Goal: Find specific page/section: Find specific page/section

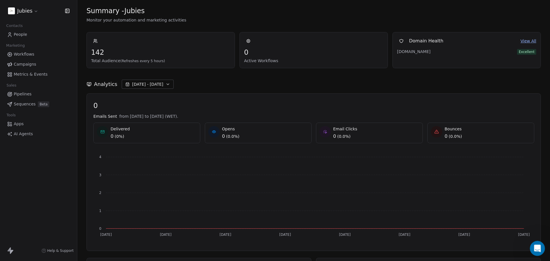
click at [536, 249] on icon "Open Intercom Messenger" at bounding box center [537, 247] width 4 height 5
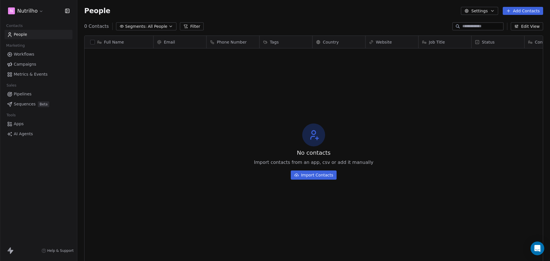
scroll to position [225, 469]
click at [538, 247] on icon "Open Intercom Messenger" at bounding box center [537, 248] width 7 height 7
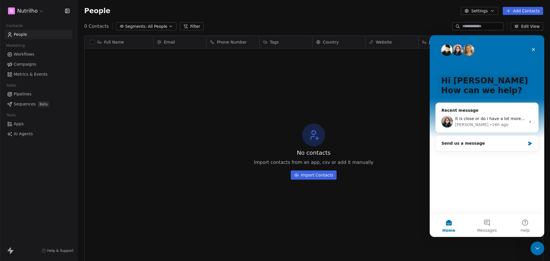
scroll to position [0, 0]
click at [490, 123] on div "• 16h ago" at bounding box center [499, 125] width 19 height 6
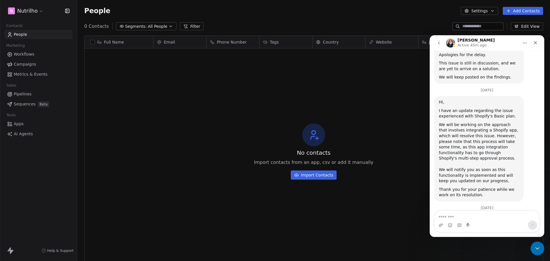
scroll to position [2126, 0]
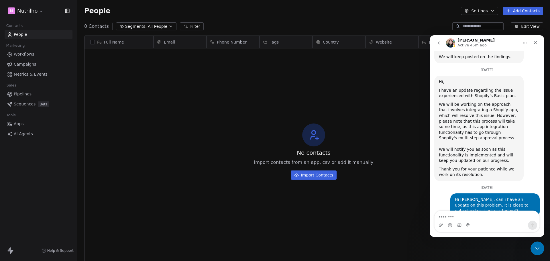
click at [405, 127] on div "No contacts Import contacts from an app, csv or add it manually Import Contacts" at bounding box center [314, 152] width 459 height 204
click at [538, 44] on icon "Close" at bounding box center [536, 42] width 5 height 5
